Goal: Information Seeking & Learning: Learn about a topic

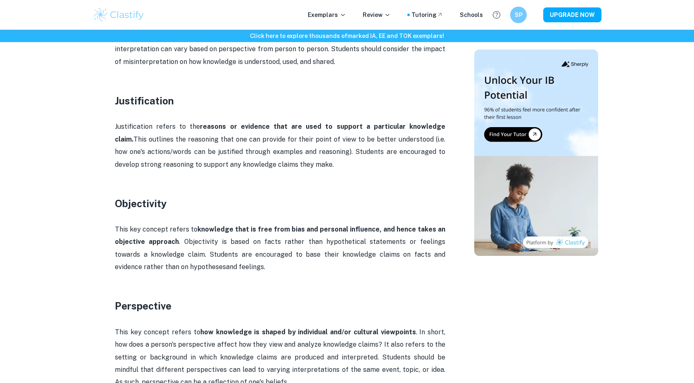
scroll to position [1020, 0]
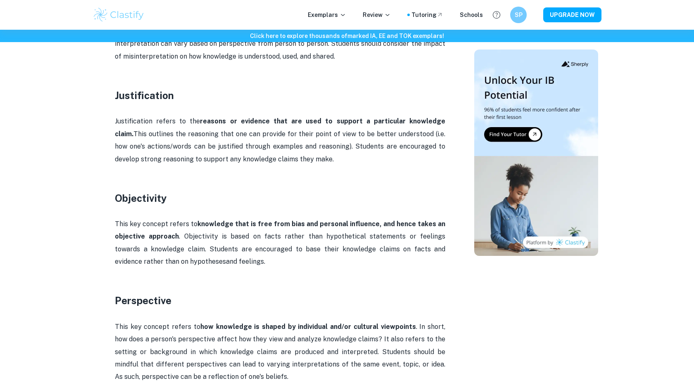
click at [152, 191] on h3 "Objectivity" at bounding box center [280, 198] width 330 height 15
click at [129, 293] on h3 "Perspective" at bounding box center [280, 300] width 330 height 15
copy h3 "Perspective"
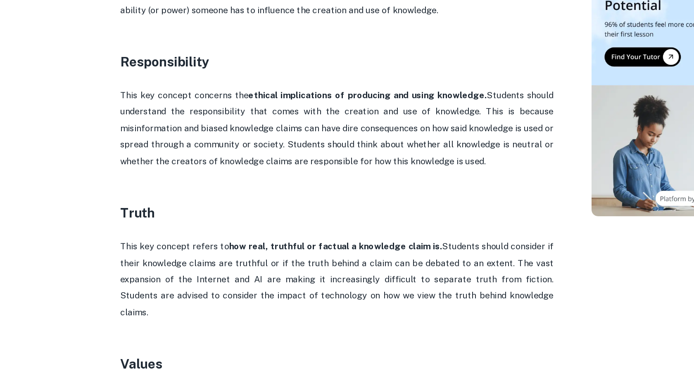
scroll to position [1451, 0]
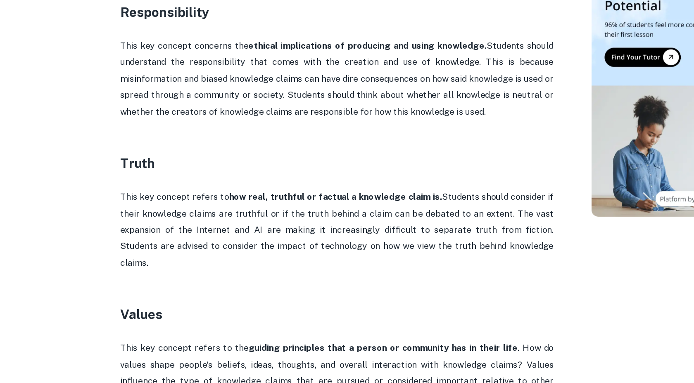
click at [131, 208] on h3 "Truth" at bounding box center [280, 215] width 330 height 15
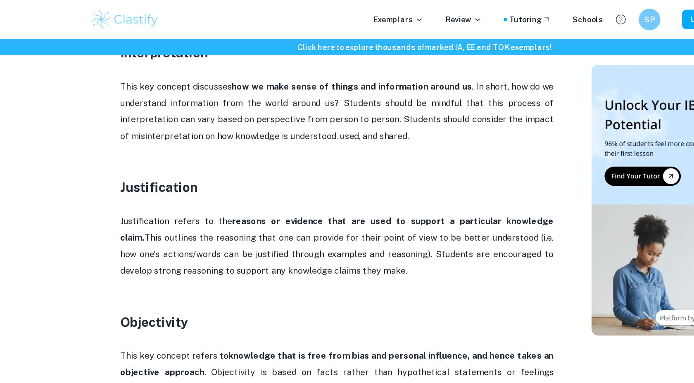
scroll to position [928, 0]
